Goal: Transaction & Acquisition: Purchase product/service

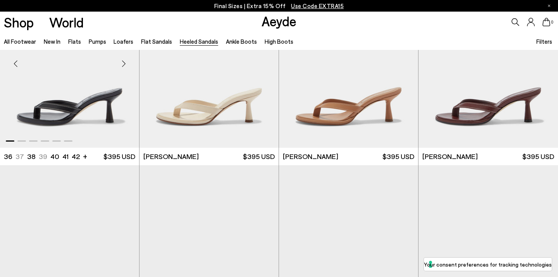
scroll to position [271, 0]
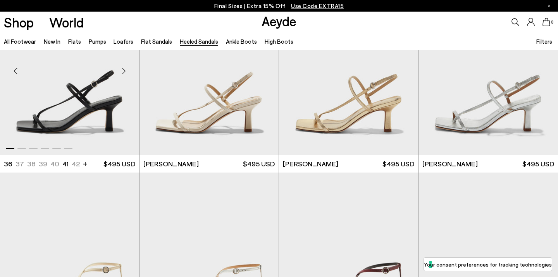
scroll to position [839, 0]
click at [262, 69] on div "Next slide" at bounding box center [262, 71] width 23 height 23
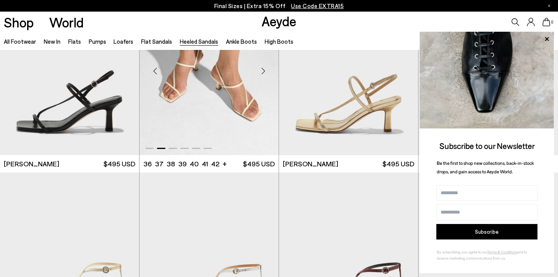
click at [262, 69] on div "Next slide" at bounding box center [262, 71] width 23 height 23
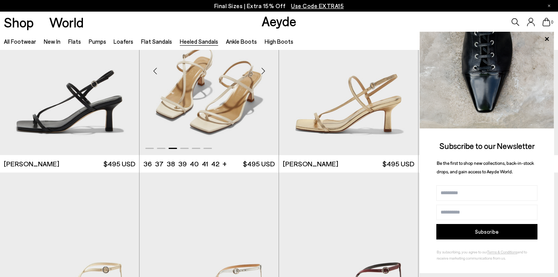
click at [262, 69] on div "Next slide" at bounding box center [262, 71] width 23 height 23
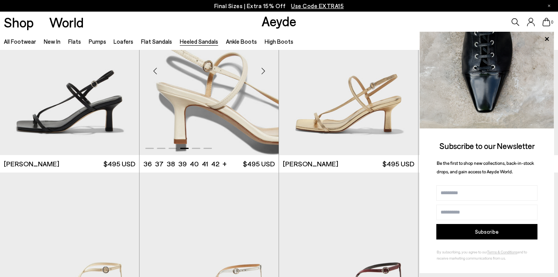
click at [262, 69] on div "Next slide" at bounding box center [262, 71] width 23 height 23
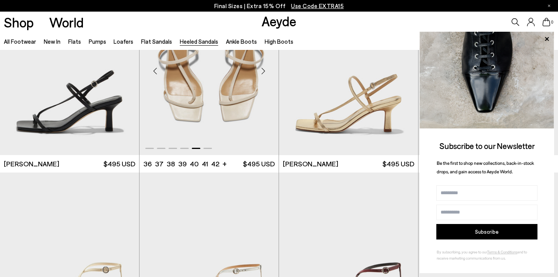
click at [262, 69] on div "Next slide" at bounding box center [262, 71] width 23 height 23
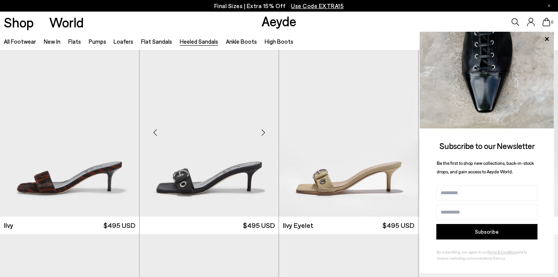
scroll to position [1162, 0]
click at [548, 37] on icon at bounding box center [547, 39] width 10 height 10
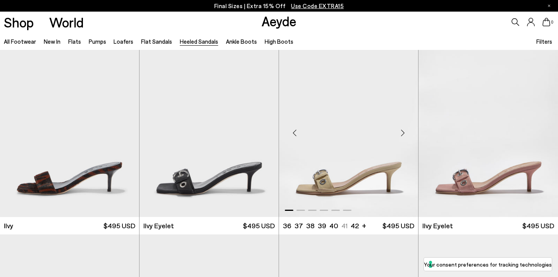
click at [405, 131] on div "Next slide" at bounding box center [402, 132] width 23 height 23
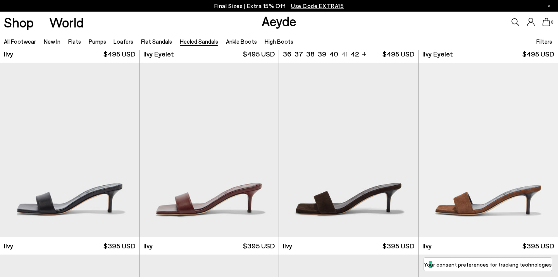
scroll to position [1335, 0]
